Goal: Feedback & Contribution: Submit feedback/report problem

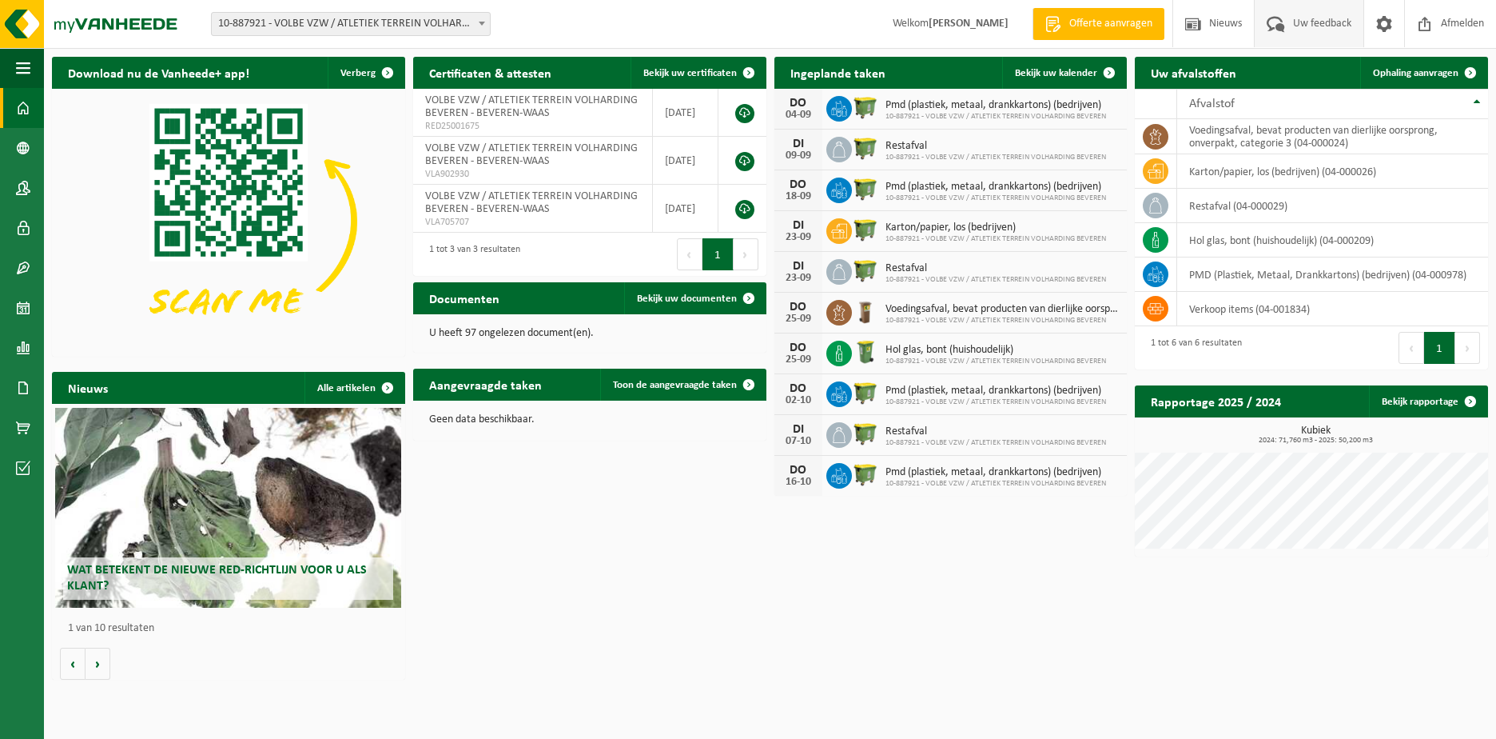
click at [1313, 19] on span "Uw feedback" at bounding box center [1322, 23] width 66 height 47
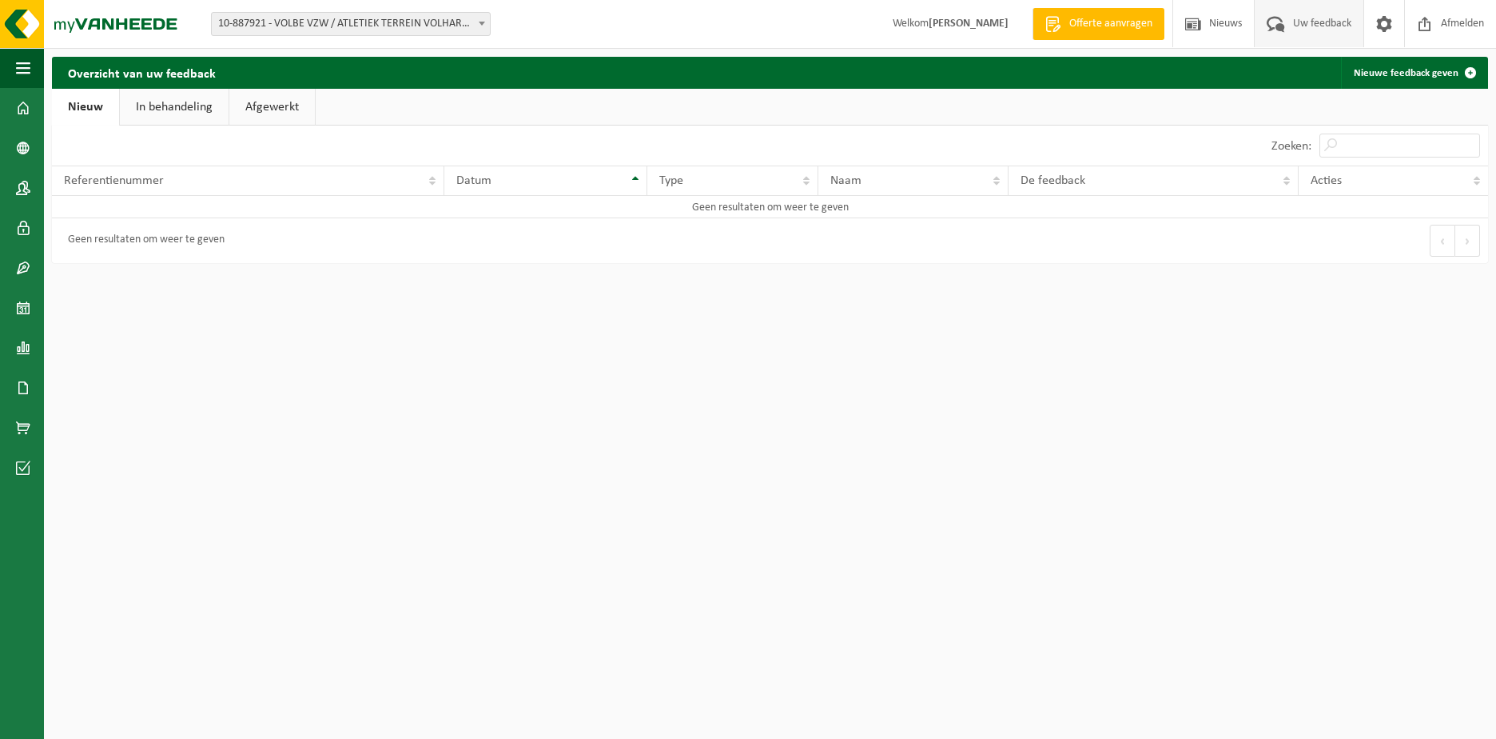
click at [1272, 25] on span at bounding box center [1276, 23] width 26 height 47
click at [1471, 65] on span at bounding box center [1471, 73] width 32 height 32
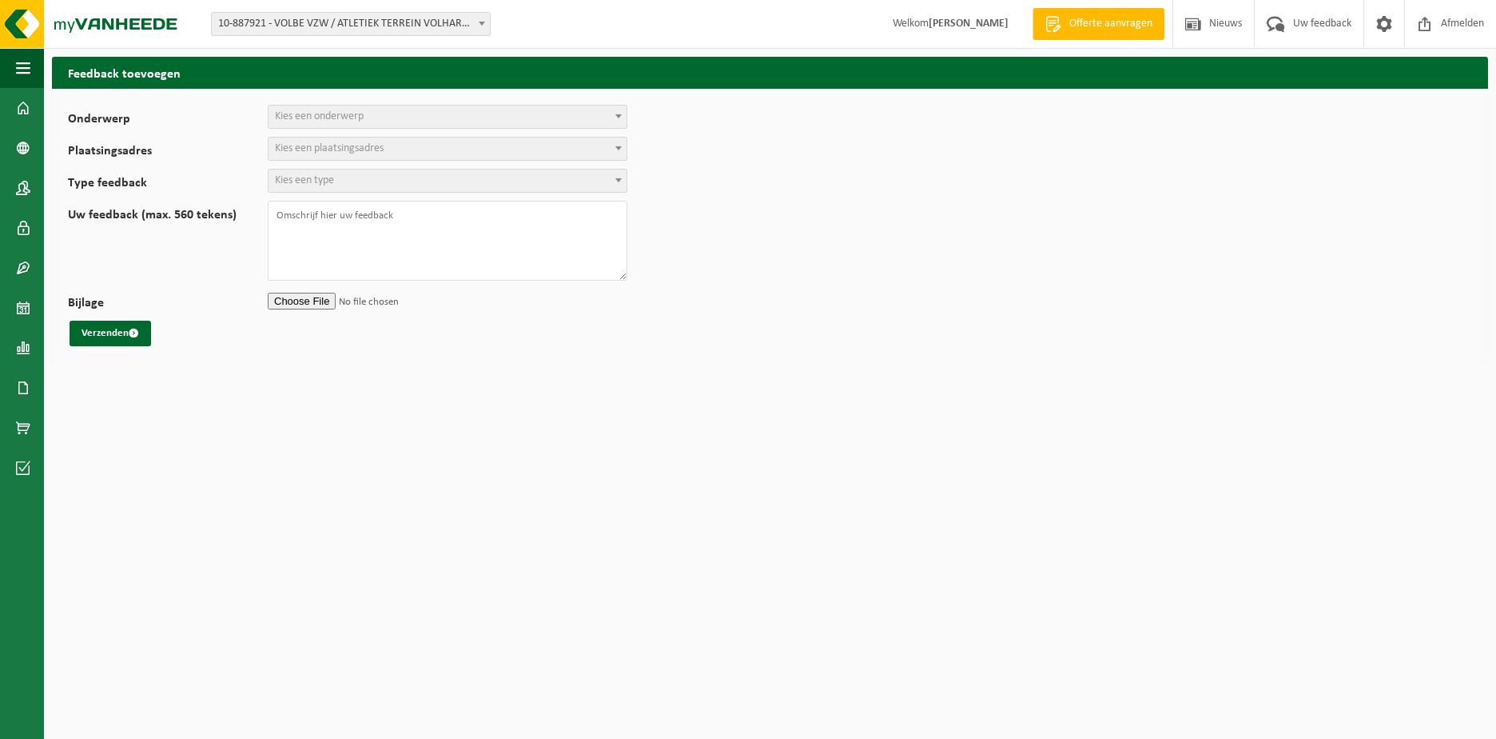
select select
click at [586, 120] on span "Kies een onderwerp" at bounding box center [448, 117] width 358 height 22
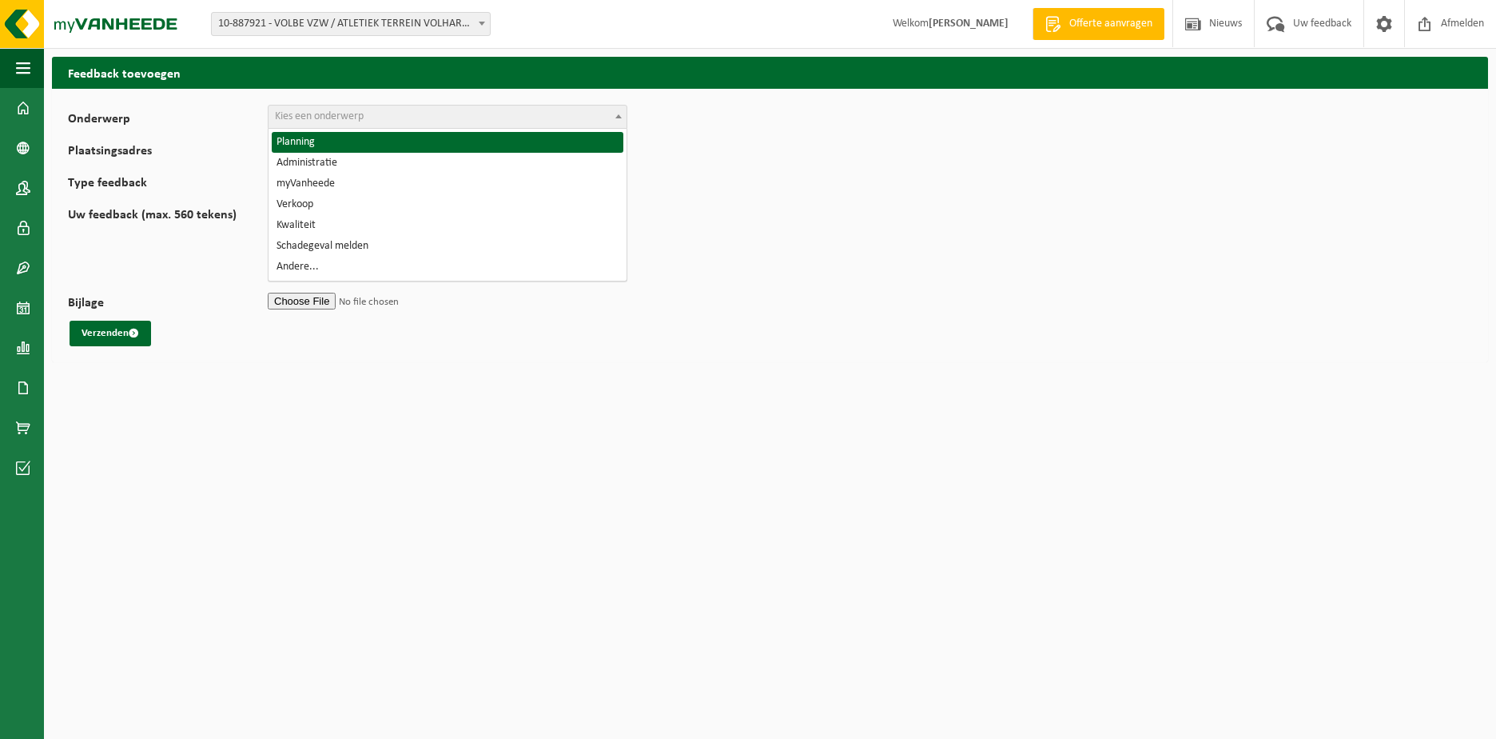
select select "1"
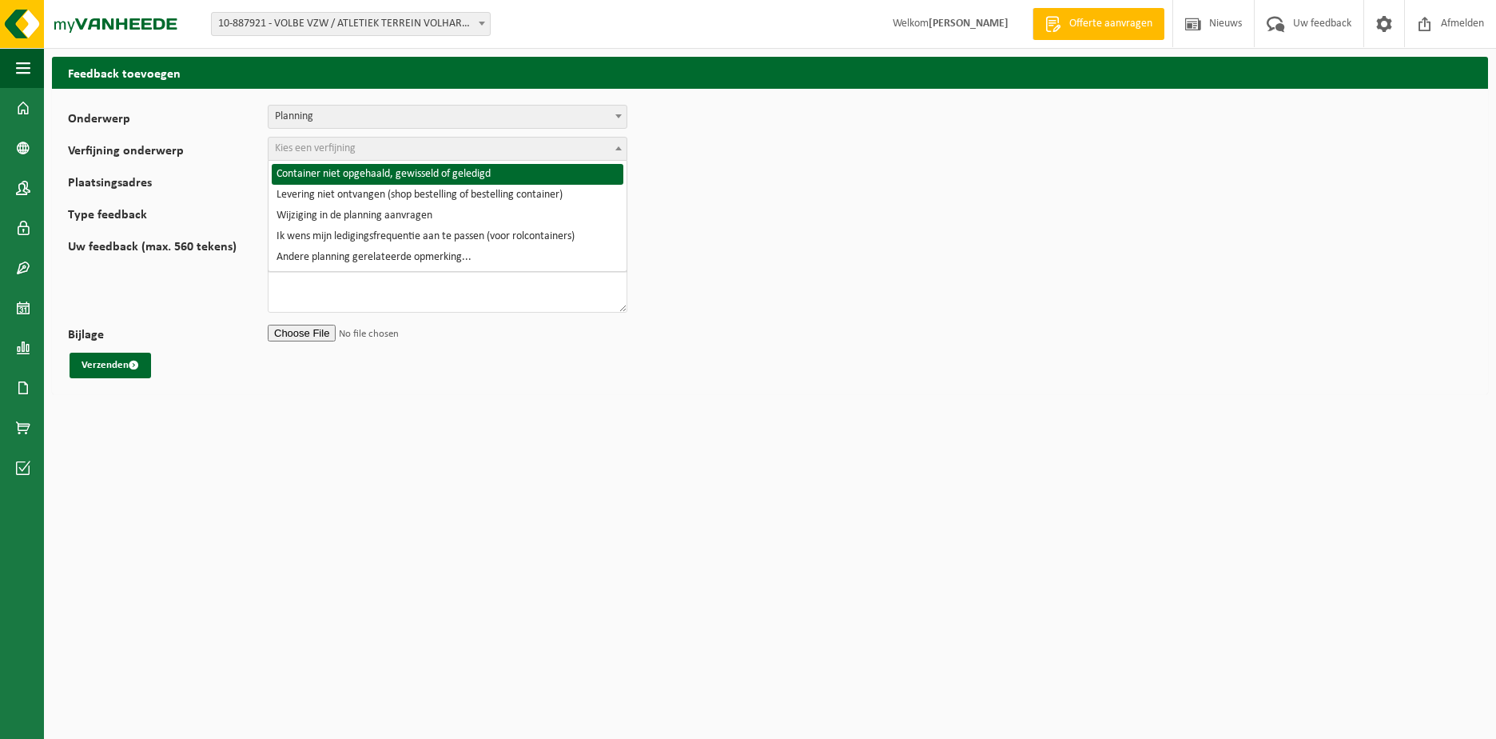
click at [322, 145] on span "Kies een verfijning" at bounding box center [315, 148] width 81 height 12
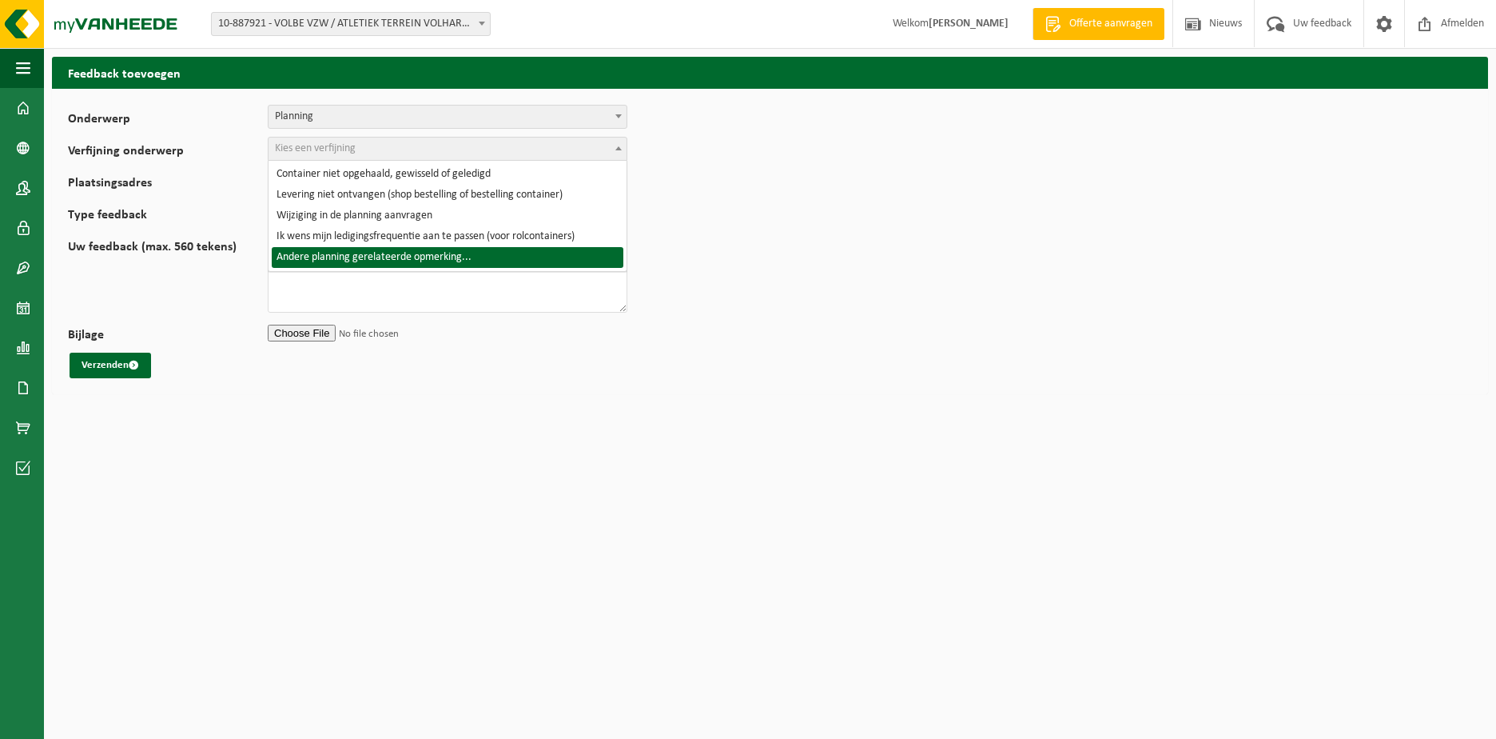
select select "6"
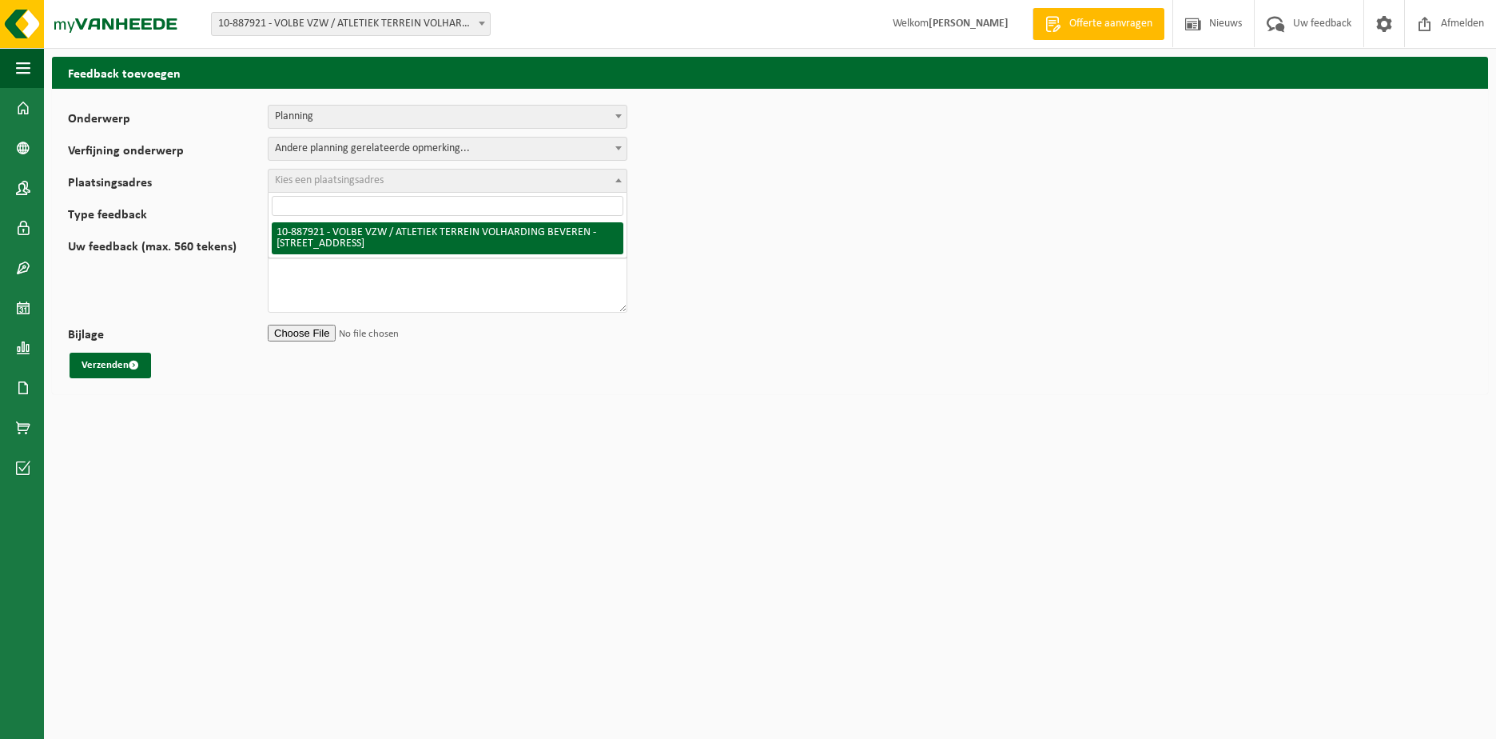
click at [353, 186] on span "Kies een plaatsingsadres" at bounding box center [329, 180] width 109 height 12
select select "114884"
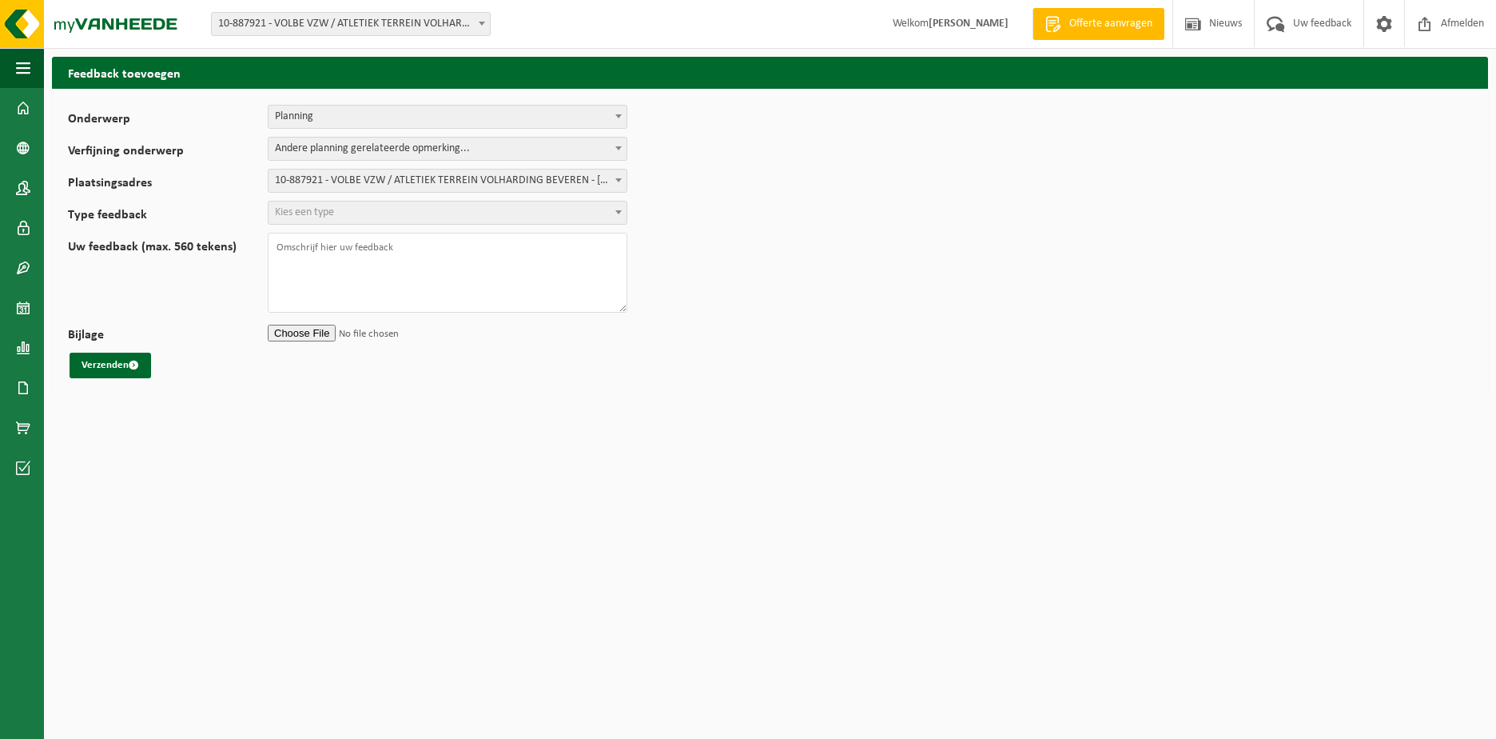
click at [363, 210] on span "Kies een type" at bounding box center [448, 212] width 358 height 22
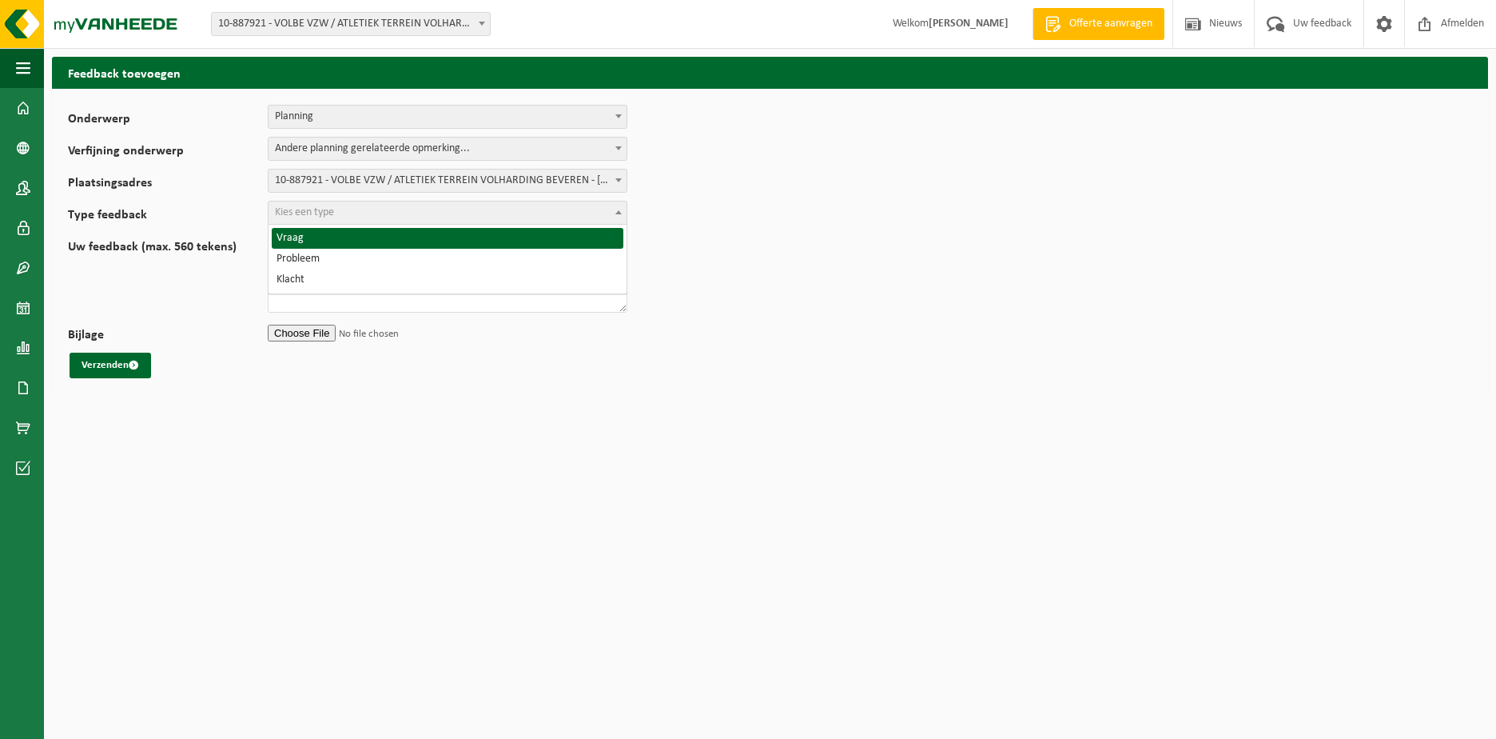
select select "QUE"
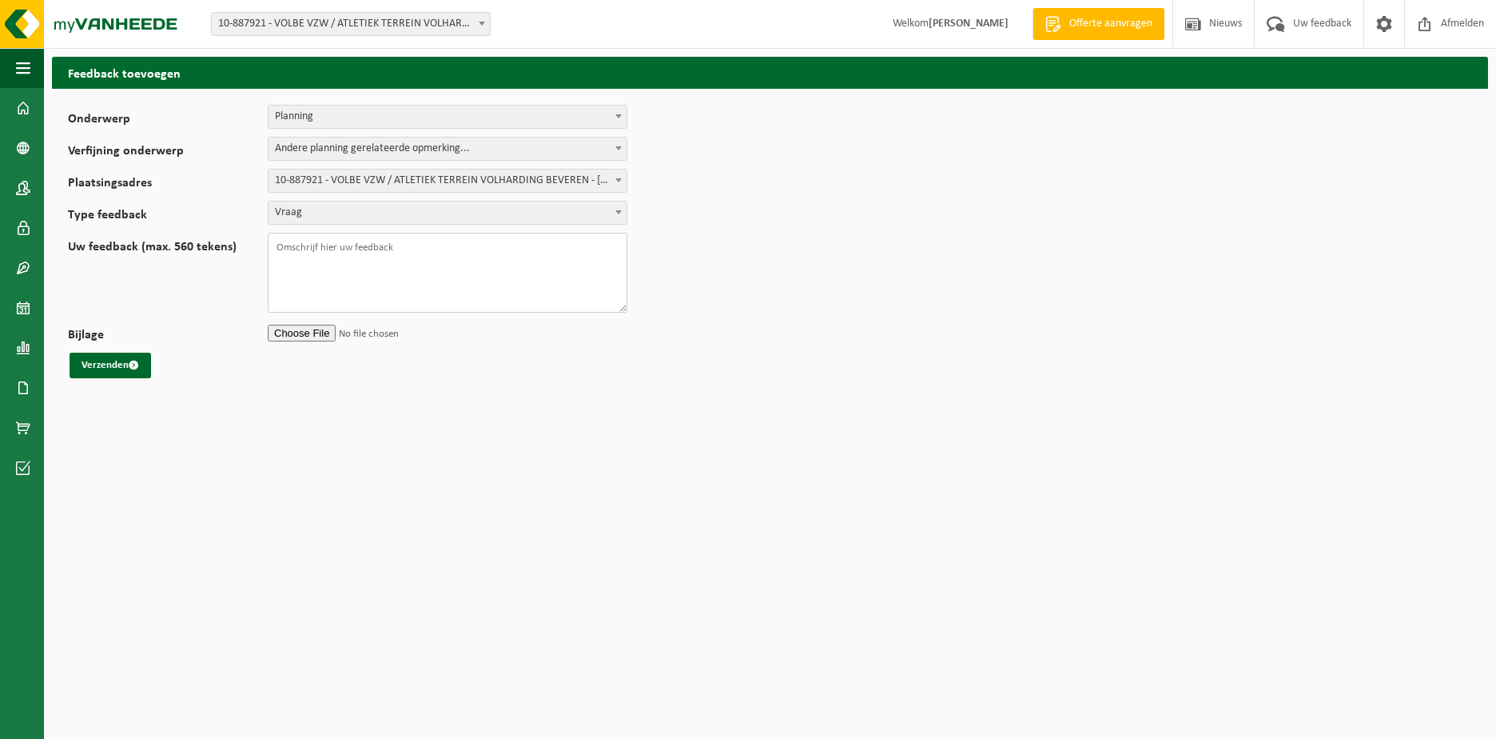
click at [312, 249] on textarea "Uw feedback (max. 560 tekens)" at bounding box center [448, 273] width 360 height 80
type textarea "Vanaf september ging de GFT op een andere dag worden opgehaald. Kan je ons de n…"
click at [99, 361] on button "Verzenden" at bounding box center [111, 365] width 82 height 26
